Goal: Check status: Check status

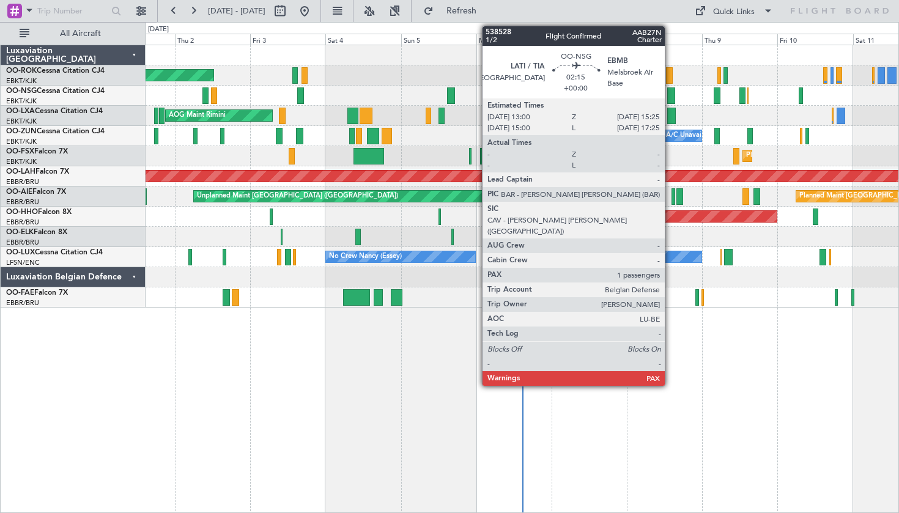
click at [670, 96] on div at bounding box center [671, 95] width 8 height 17
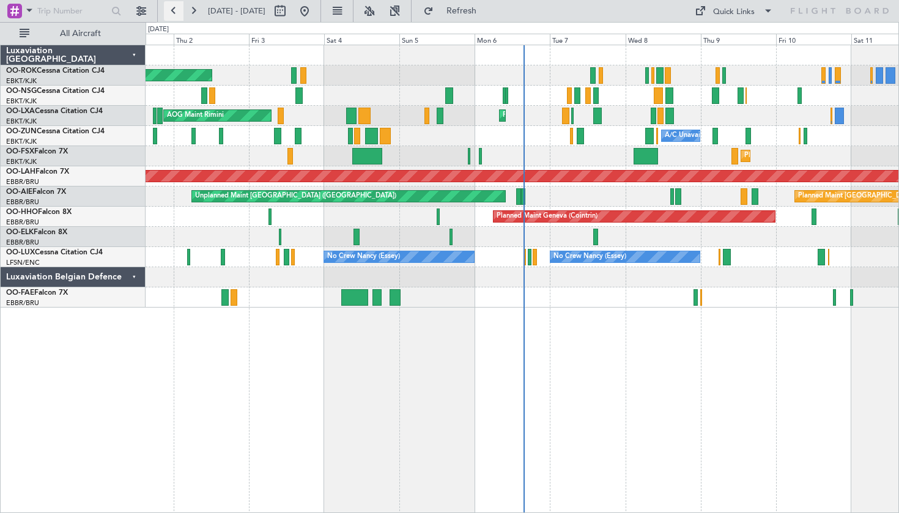
click at [171, 13] on button at bounding box center [174, 11] width 20 height 20
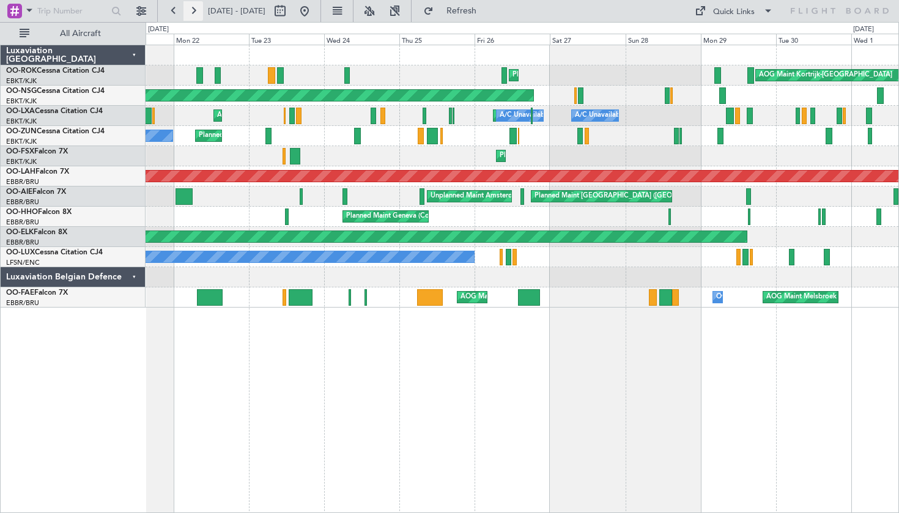
click at [193, 15] on button at bounding box center [193, 11] width 20 height 20
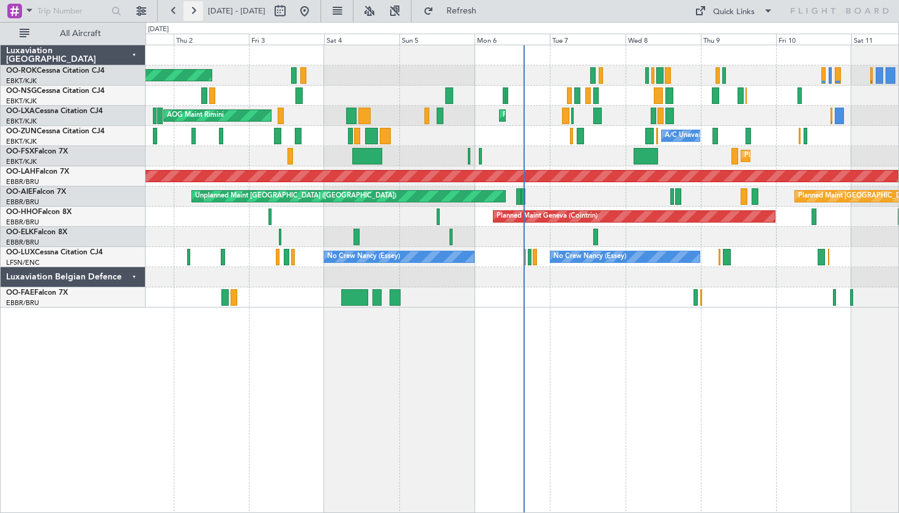
click at [187, 13] on button at bounding box center [193, 11] width 20 height 20
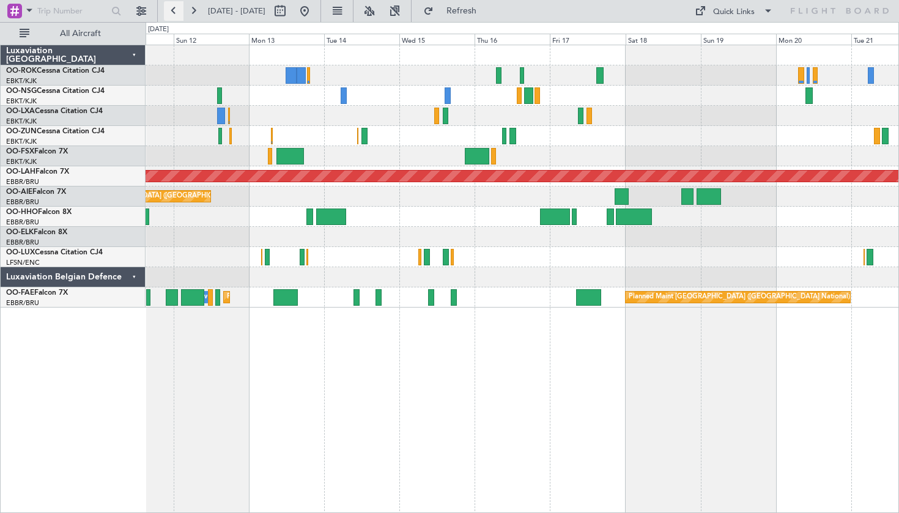
click at [178, 12] on button at bounding box center [174, 11] width 20 height 20
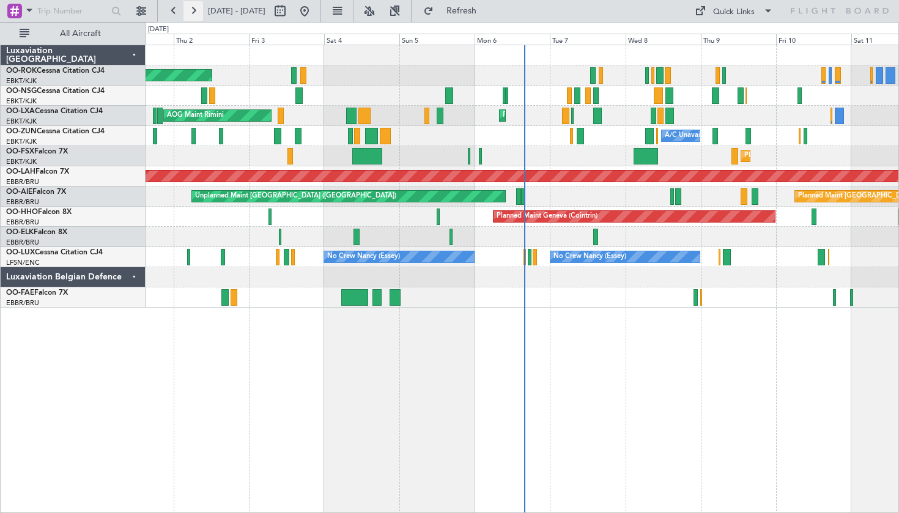
click at [193, 17] on button at bounding box center [193, 11] width 20 height 20
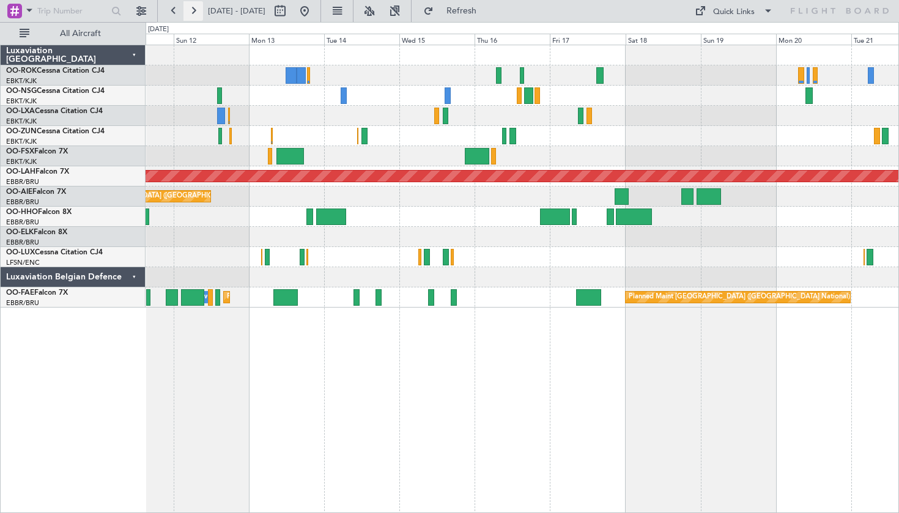
click at [188, 9] on button at bounding box center [193, 11] width 20 height 20
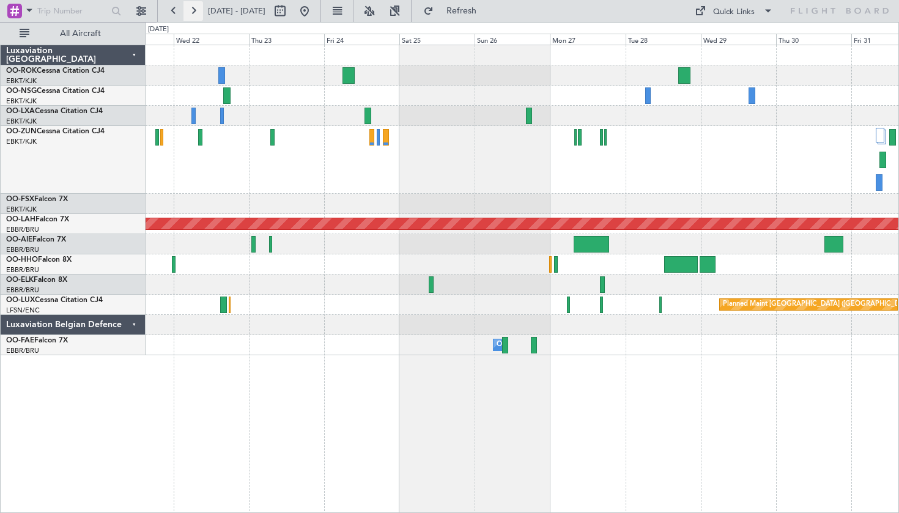
click at [189, 9] on button at bounding box center [193, 11] width 20 height 20
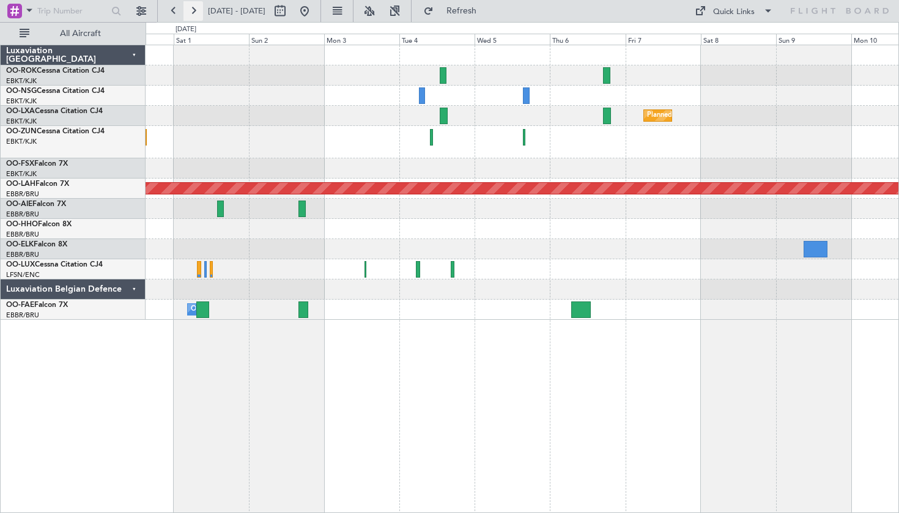
click at [189, 9] on button at bounding box center [193, 11] width 20 height 20
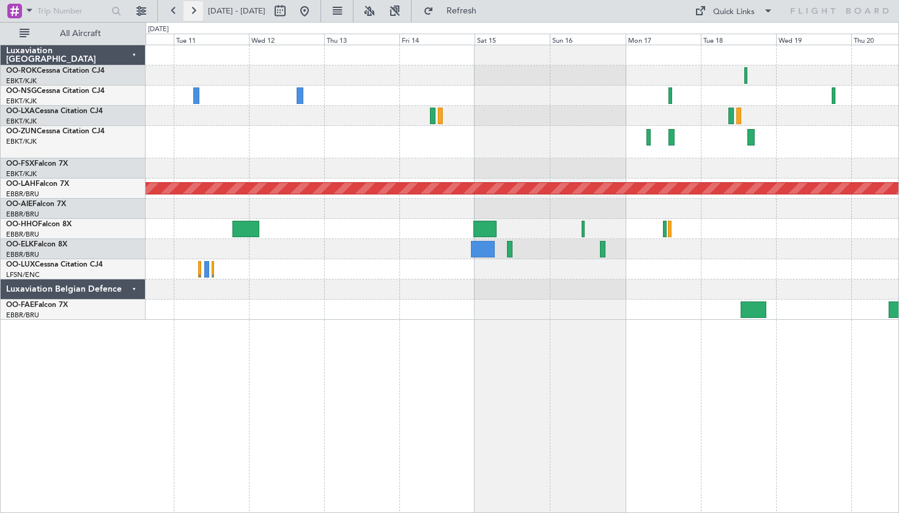
click at [189, 9] on button at bounding box center [193, 11] width 20 height 20
